Goal: Check status: Check status

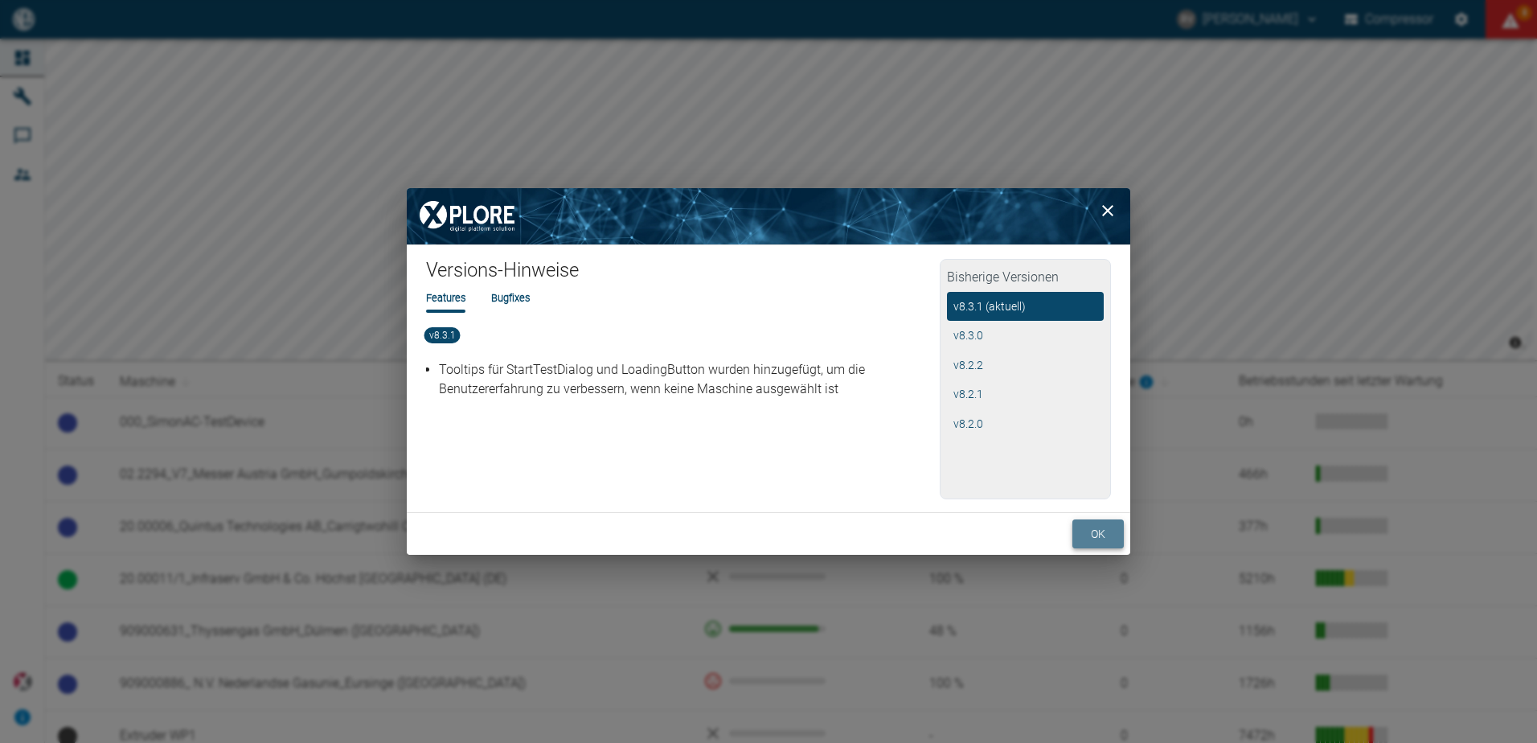
click at [1091, 533] on button "ok" at bounding box center [1097, 534] width 51 height 30
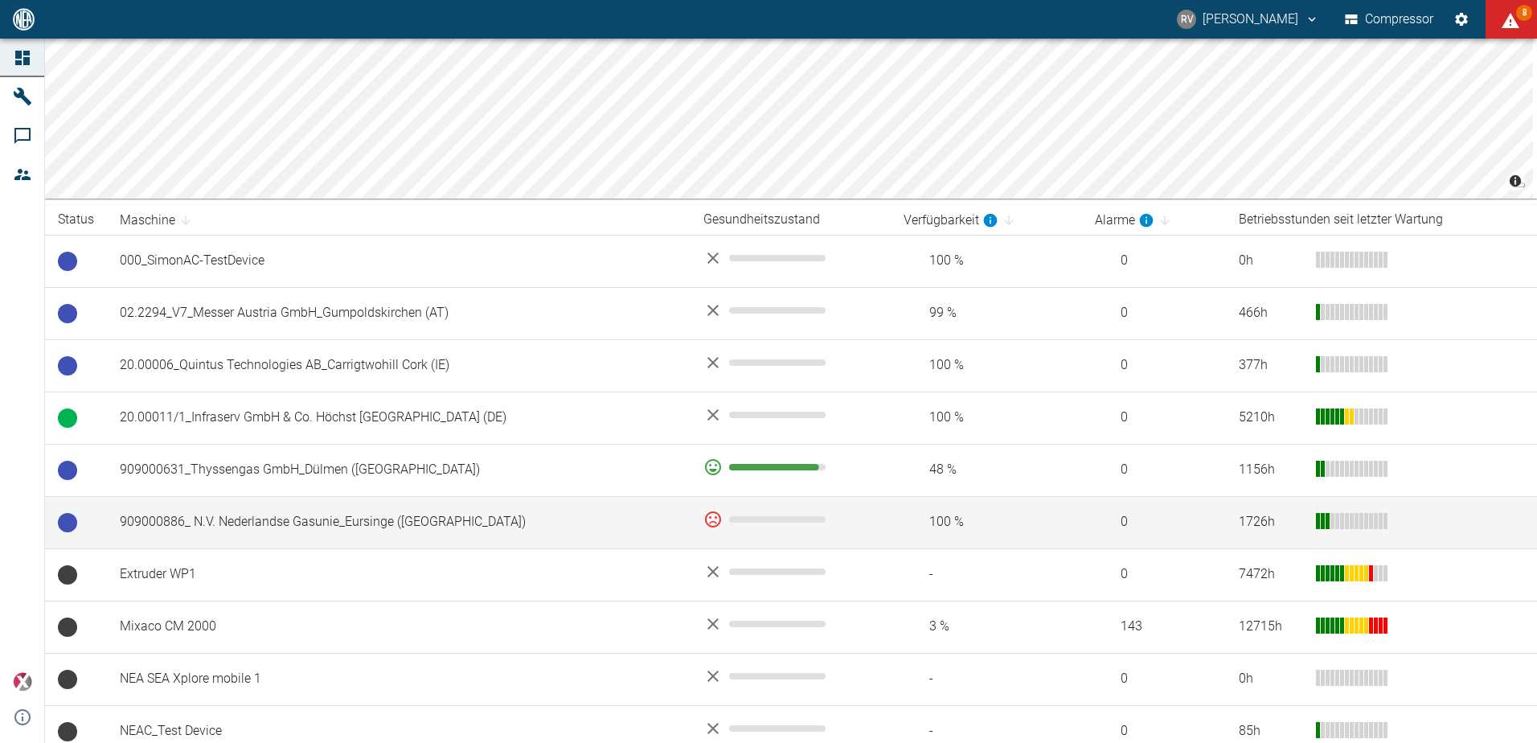
scroll to position [177, 0]
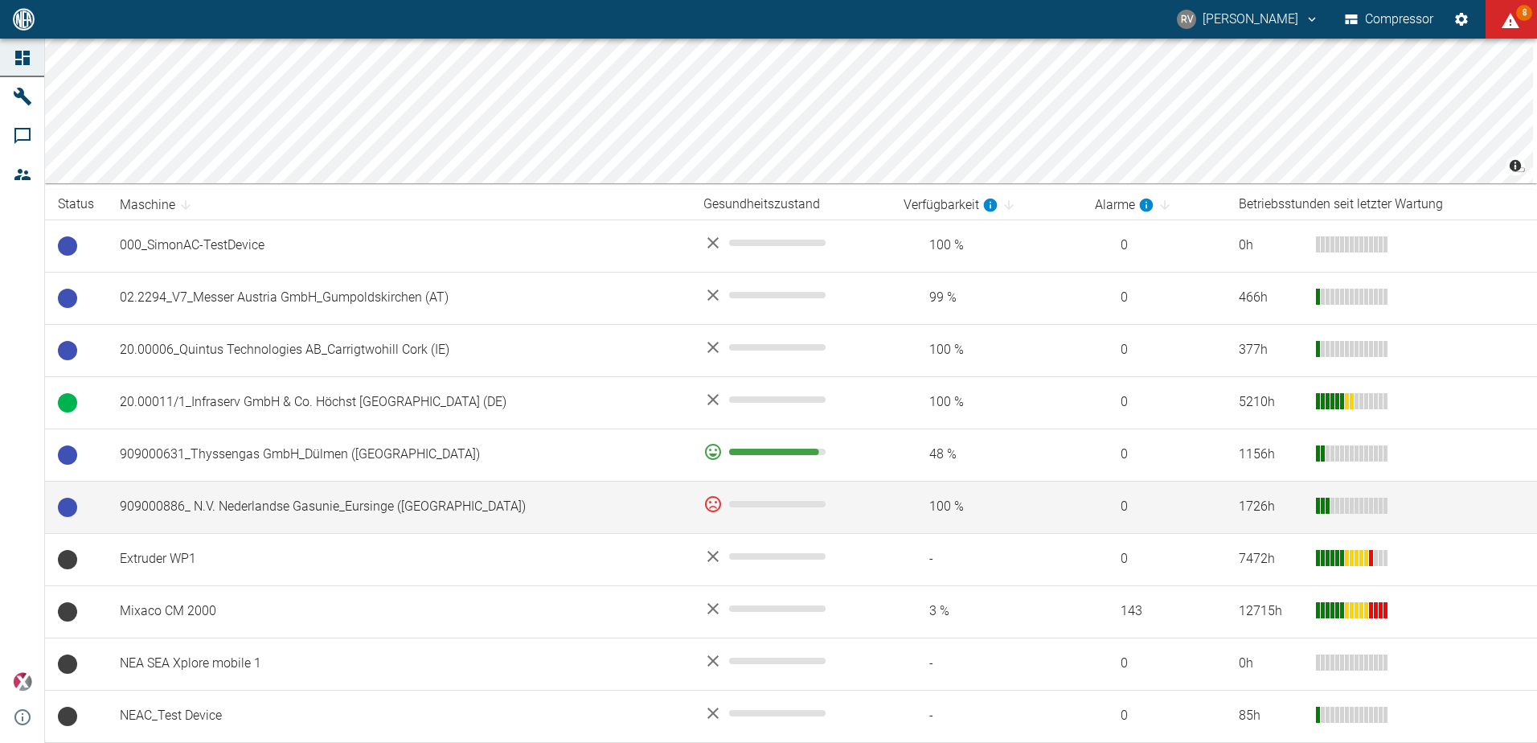
click at [600, 503] on td "909000886_ N.V. Nederlandse Gasunie_Eursinge ([GEOGRAPHIC_DATA])" at bounding box center [398, 507] width 583 height 52
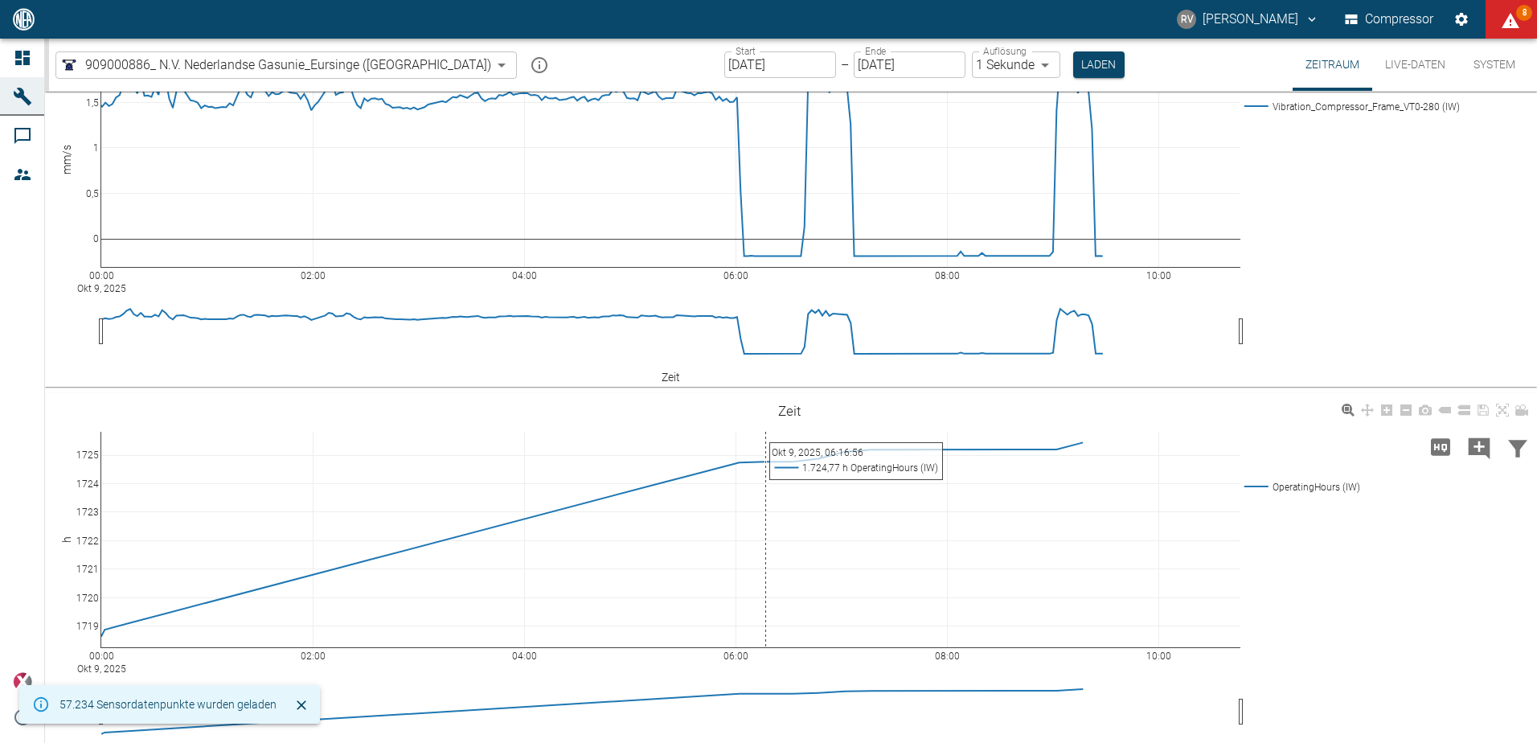
scroll to position [161, 0]
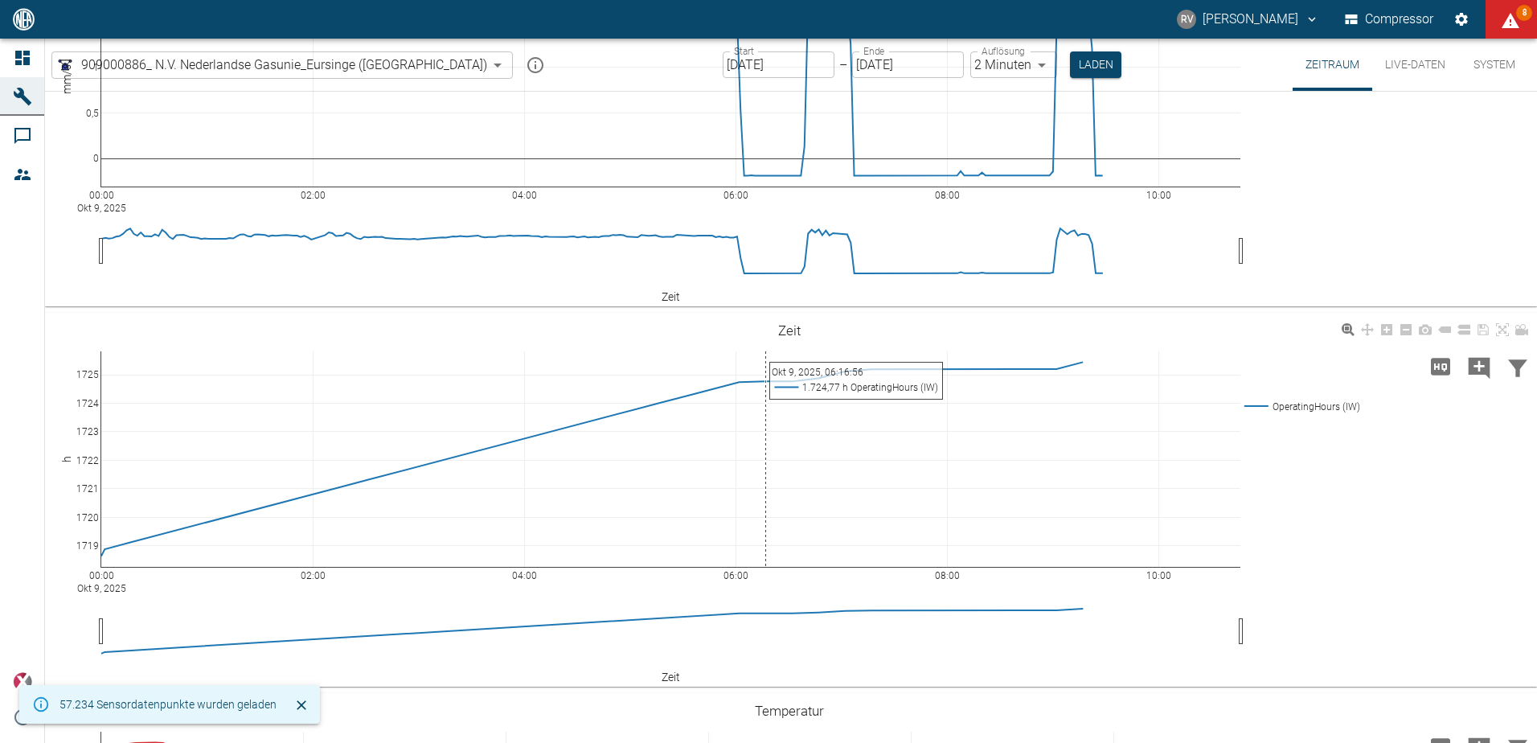
type input "2min"
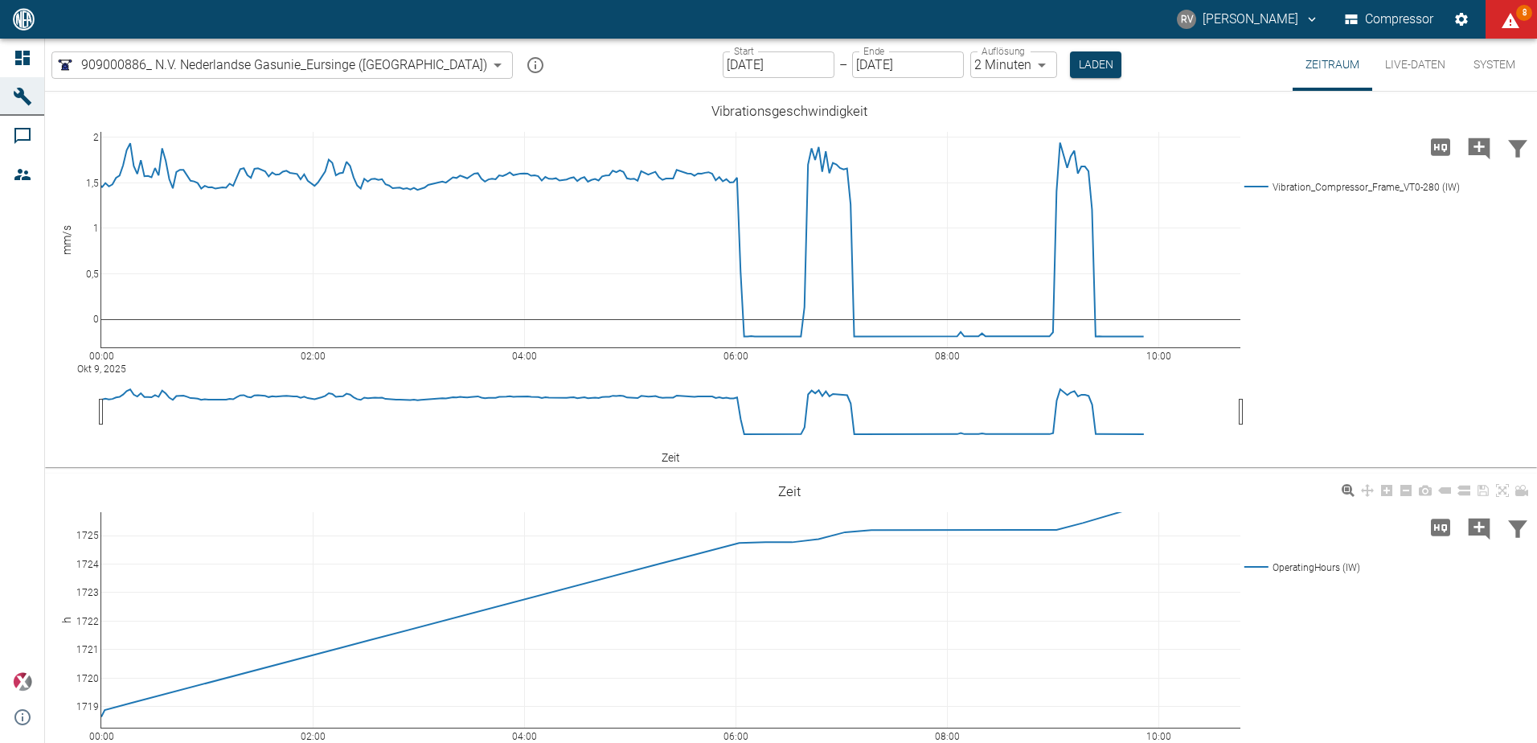
scroll to position [80, 0]
